Goal: Check status: Check status

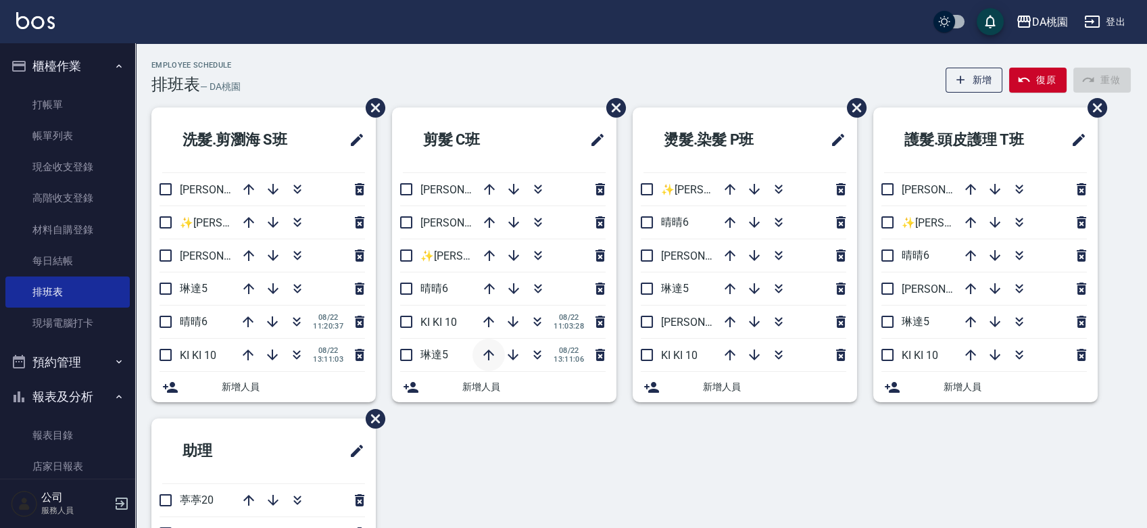
click at [485, 355] on icon "button" at bounding box center [488, 355] width 16 height 16
click at [485, 355] on div "[DATE] 11:03:28" at bounding box center [540, 355] width 136 height 32
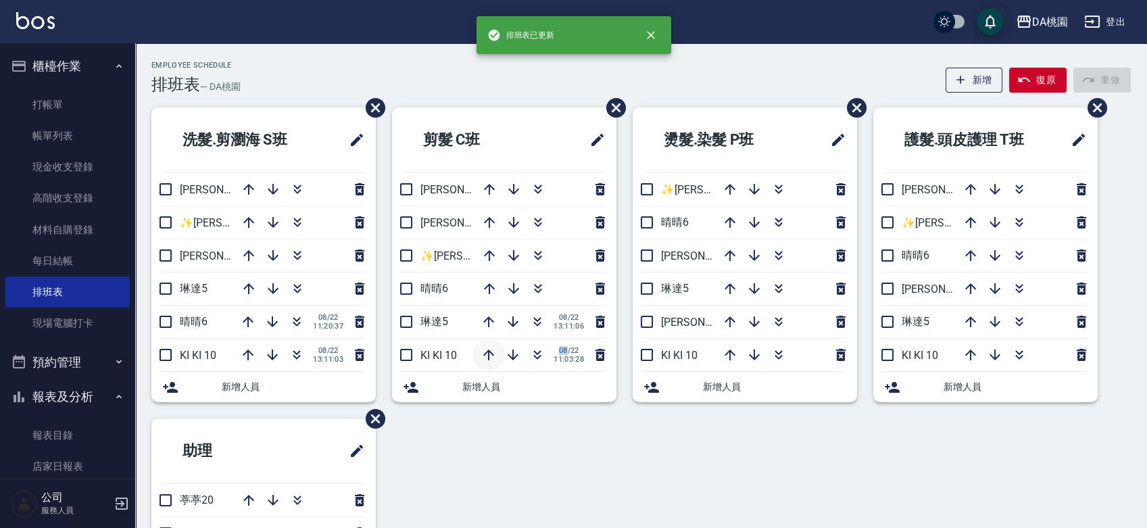
click at [489, 352] on icon "button" at bounding box center [488, 354] width 11 height 11
click at [492, 351] on icon "button" at bounding box center [488, 355] width 16 height 16
click at [488, 316] on icon "button" at bounding box center [488, 321] width 11 height 11
click at [491, 291] on icon "button" at bounding box center [488, 288] width 16 height 16
click at [492, 258] on icon "button" at bounding box center [488, 255] width 16 height 16
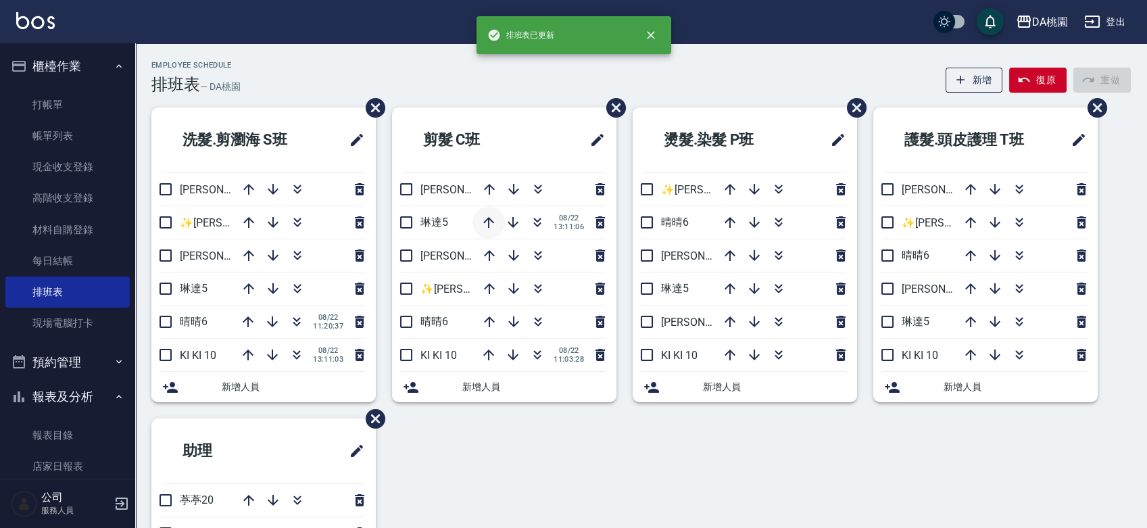
click at [490, 226] on icon "button" at bounding box center [488, 222] width 16 height 16
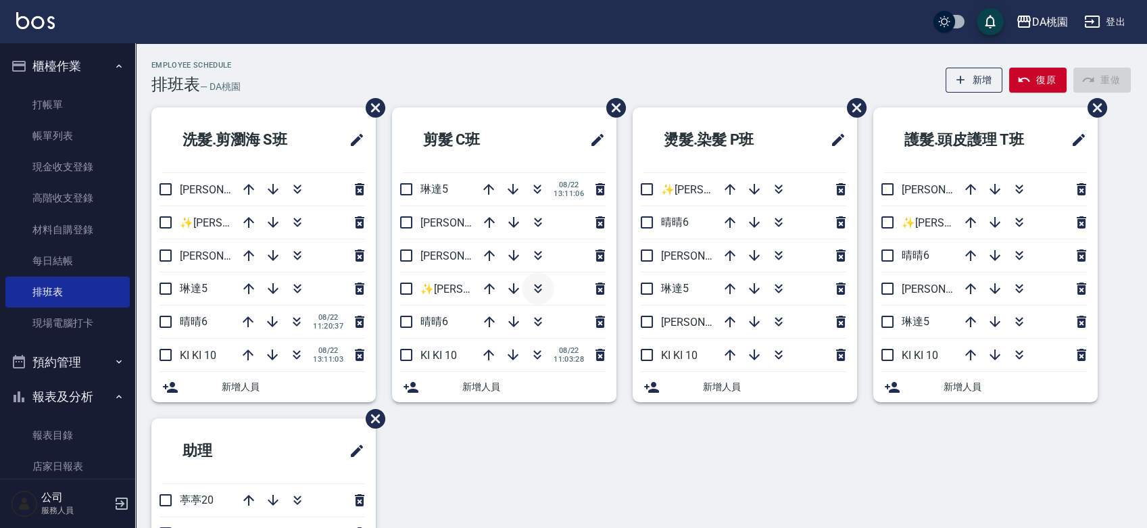
click at [541, 285] on icon "button" at bounding box center [538, 288] width 16 height 16
